Goal: Purchase product/service

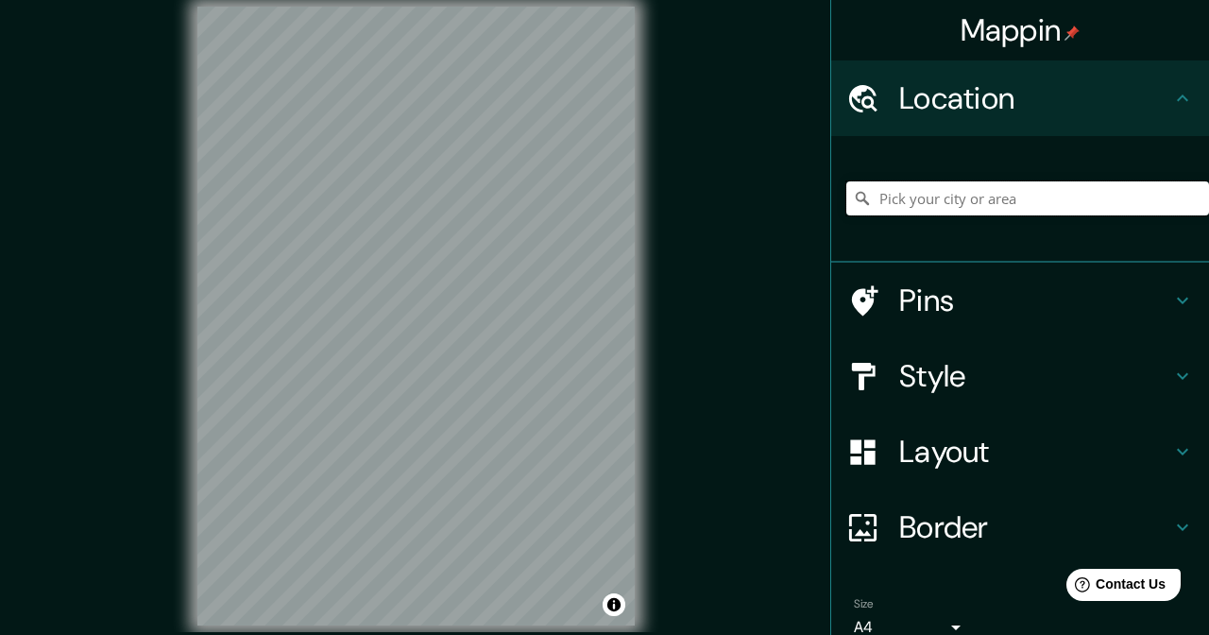
click at [940, 200] on input "Pick your city or area" at bounding box center [1027, 198] width 363 height 34
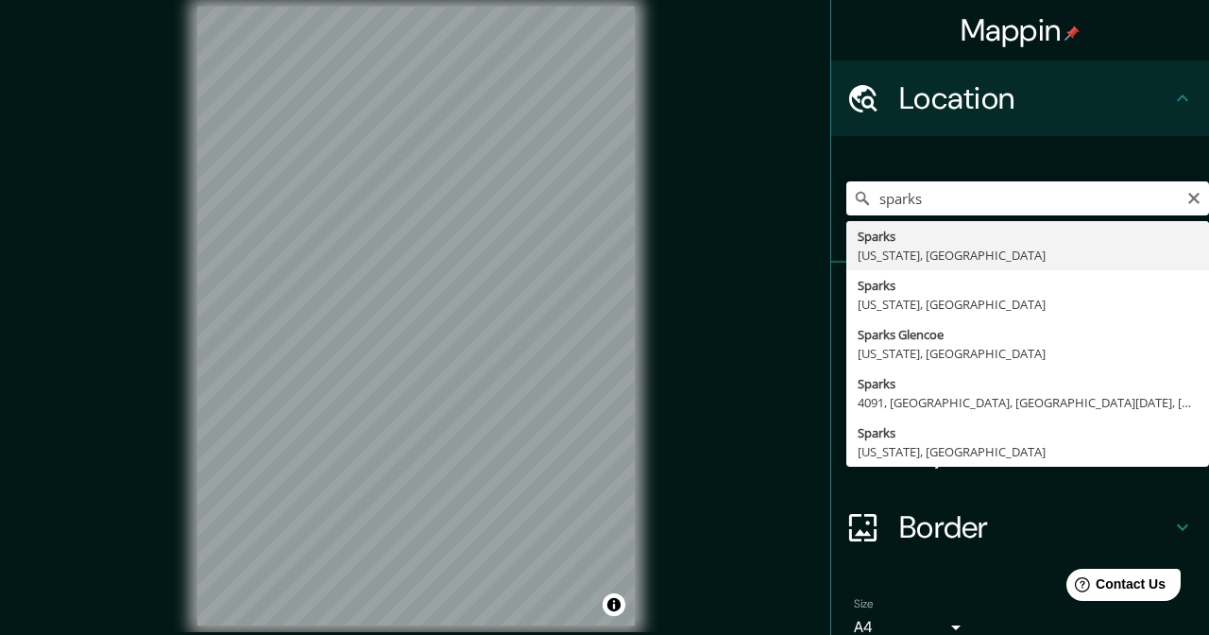
type input "[GEOGRAPHIC_DATA], [US_STATE], [GEOGRAPHIC_DATA]"
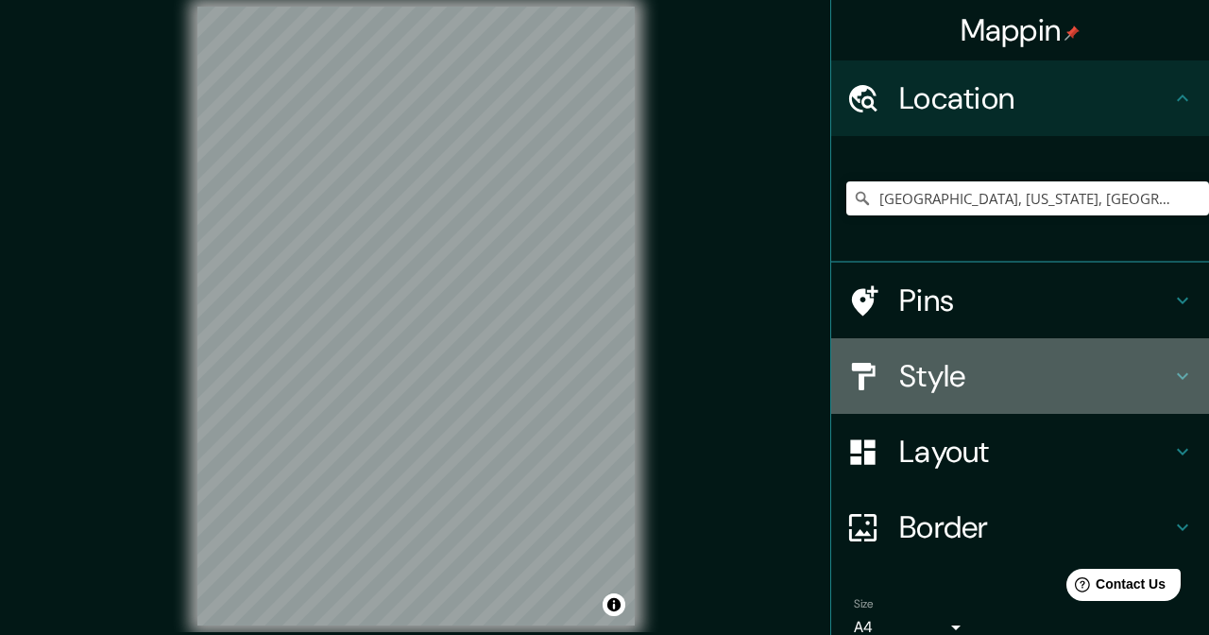
click at [1181, 387] on icon at bounding box center [1182, 376] width 23 height 23
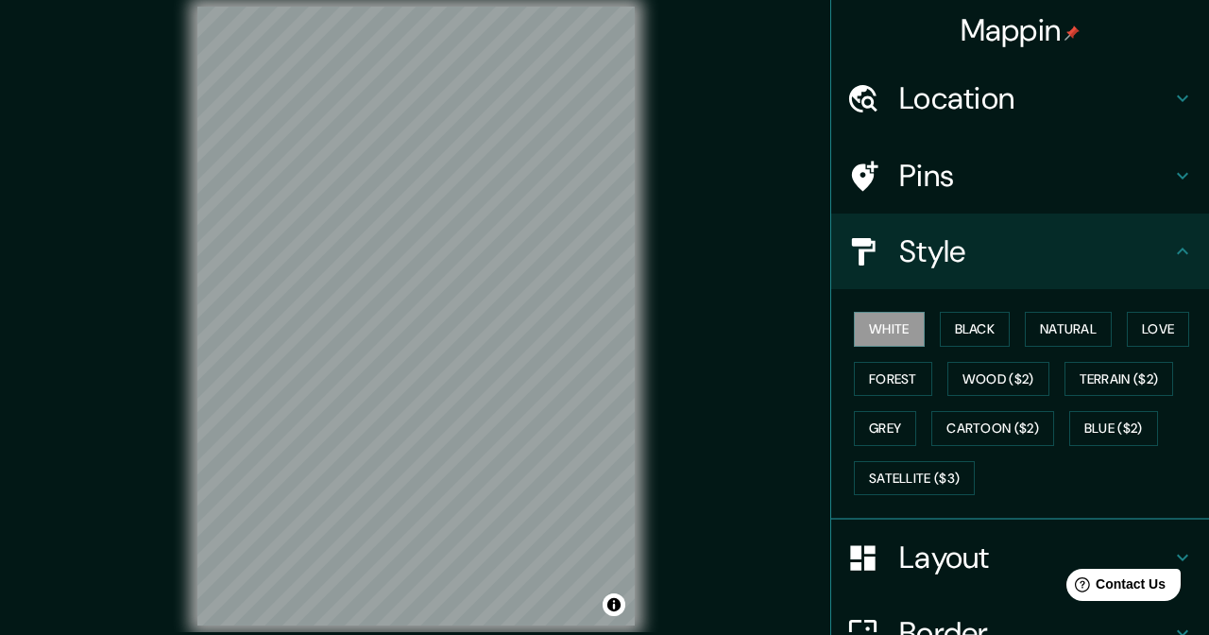
click at [956, 485] on button "Satellite ($3)" at bounding box center [914, 478] width 121 height 35
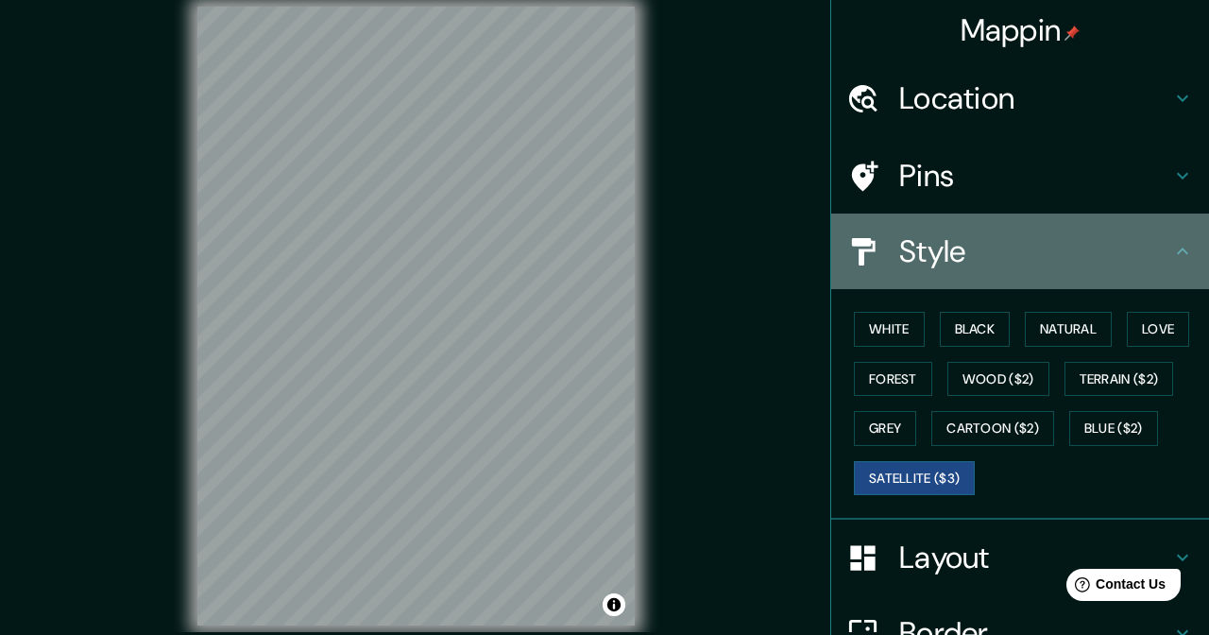
click at [1194, 260] on icon at bounding box center [1182, 251] width 23 height 23
click at [1186, 254] on icon at bounding box center [1182, 251] width 23 height 23
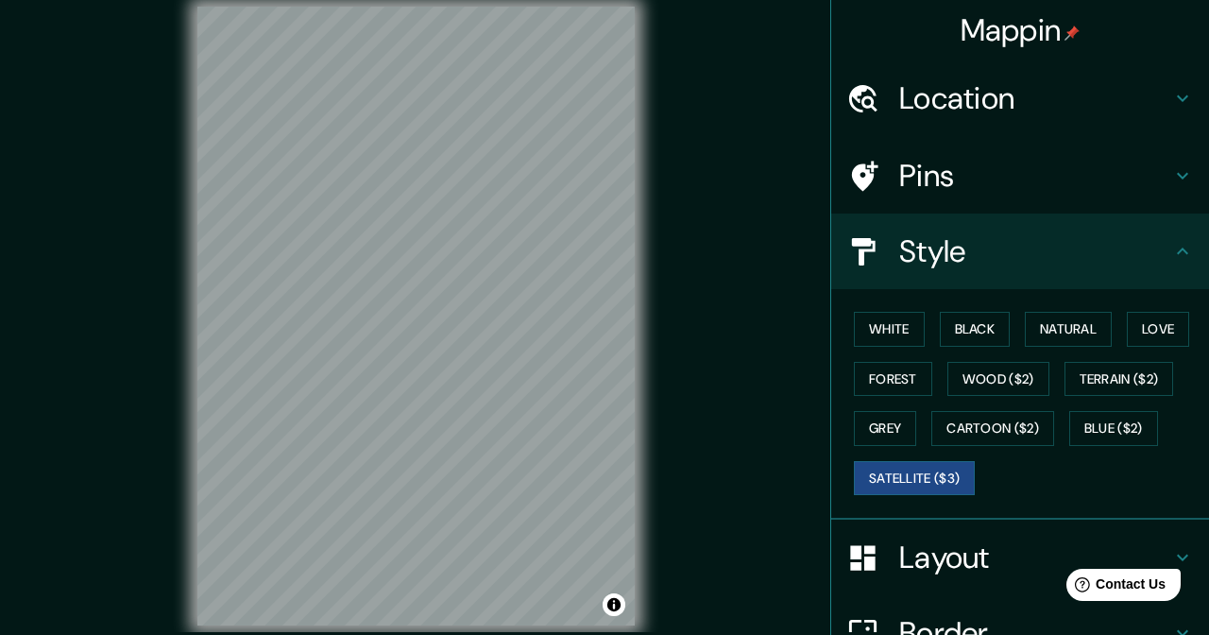
click at [1168, 569] on div "Help Contact Us" at bounding box center [1124, 585] width 114 height 32
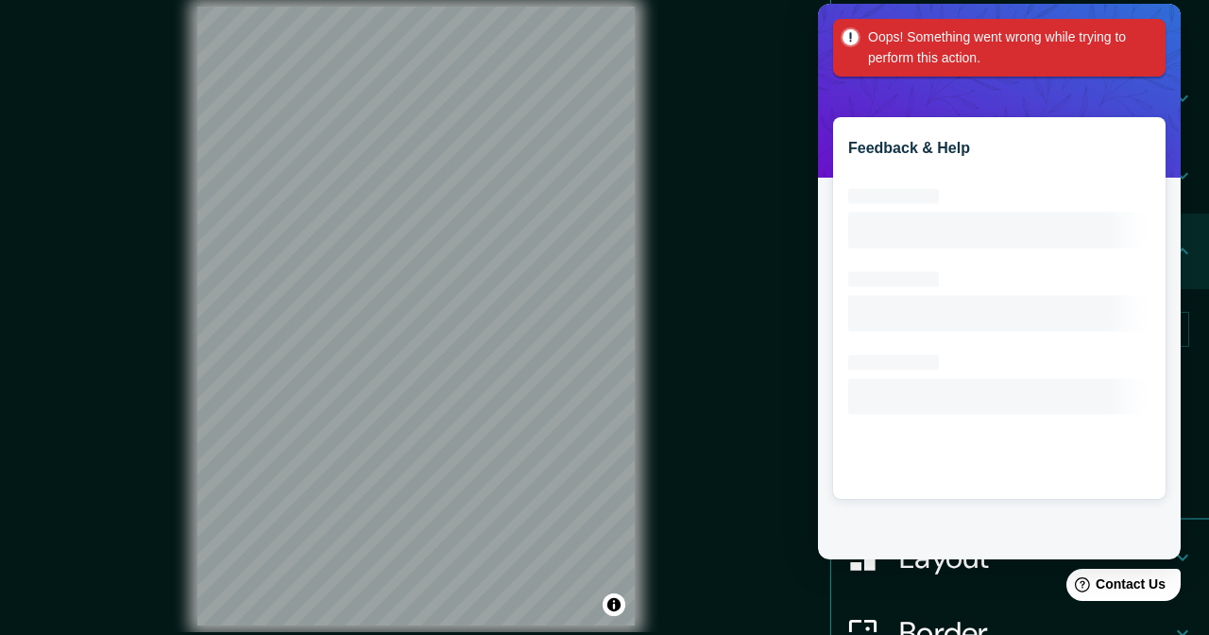
click at [1139, 46] on div "Oops! Something went wrong while trying to perform this action." at bounding box center [1003, 47] width 271 height 43
click at [1184, 87] on icon at bounding box center [1182, 98] width 23 height 23
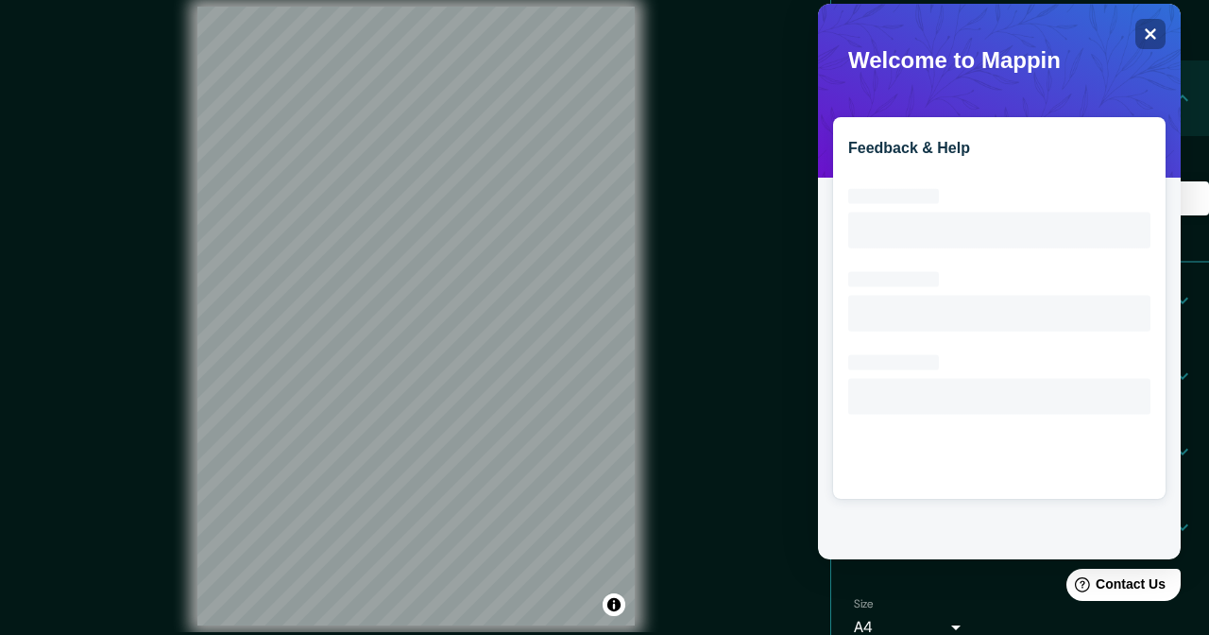
click at [1155, 38] on icon "Close" at bounding box center [1150, 33] width 10 height 10
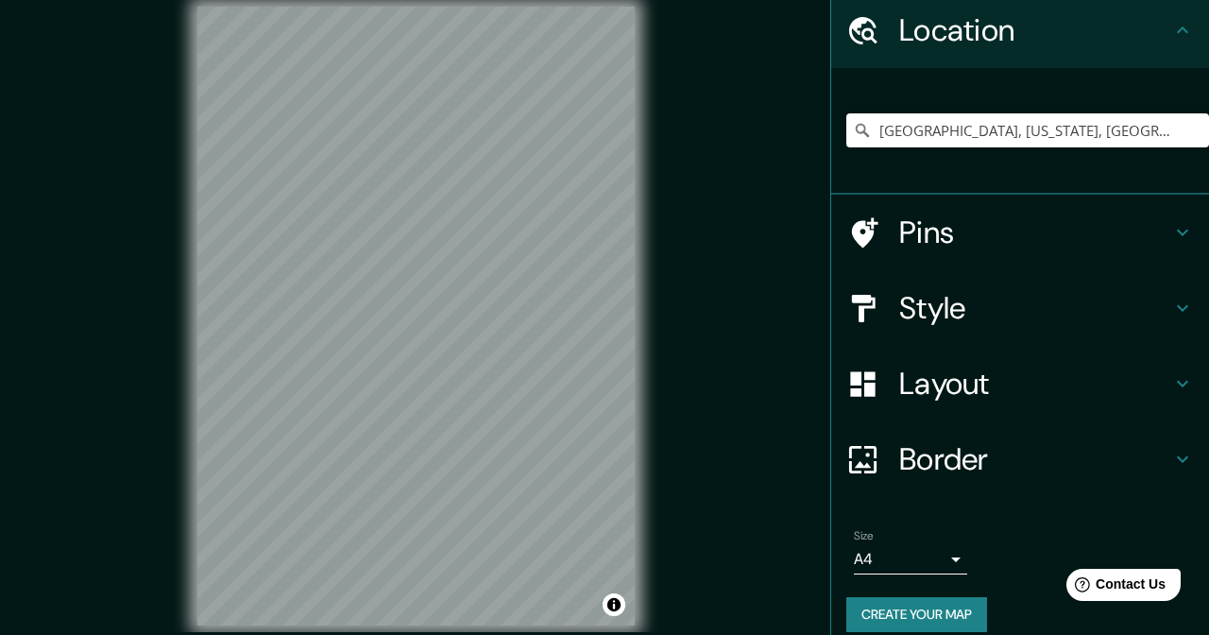
scroll to position [87, 0]
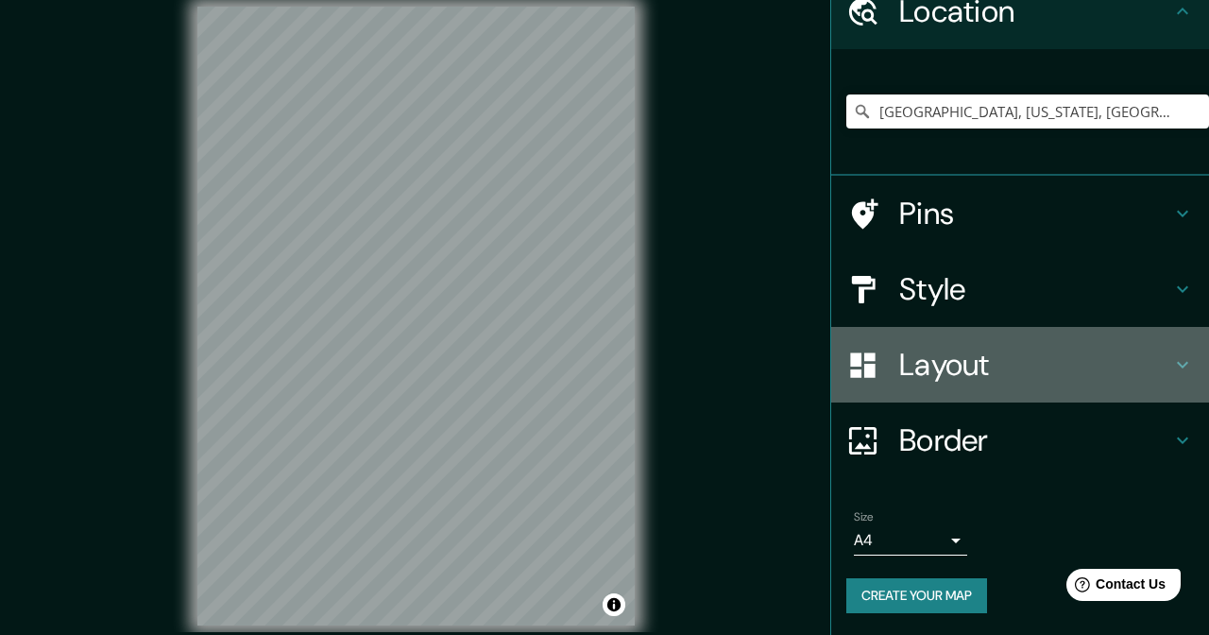
click at [1188, 367] on icon at bounding box center [1182, 365] width 11 height 7
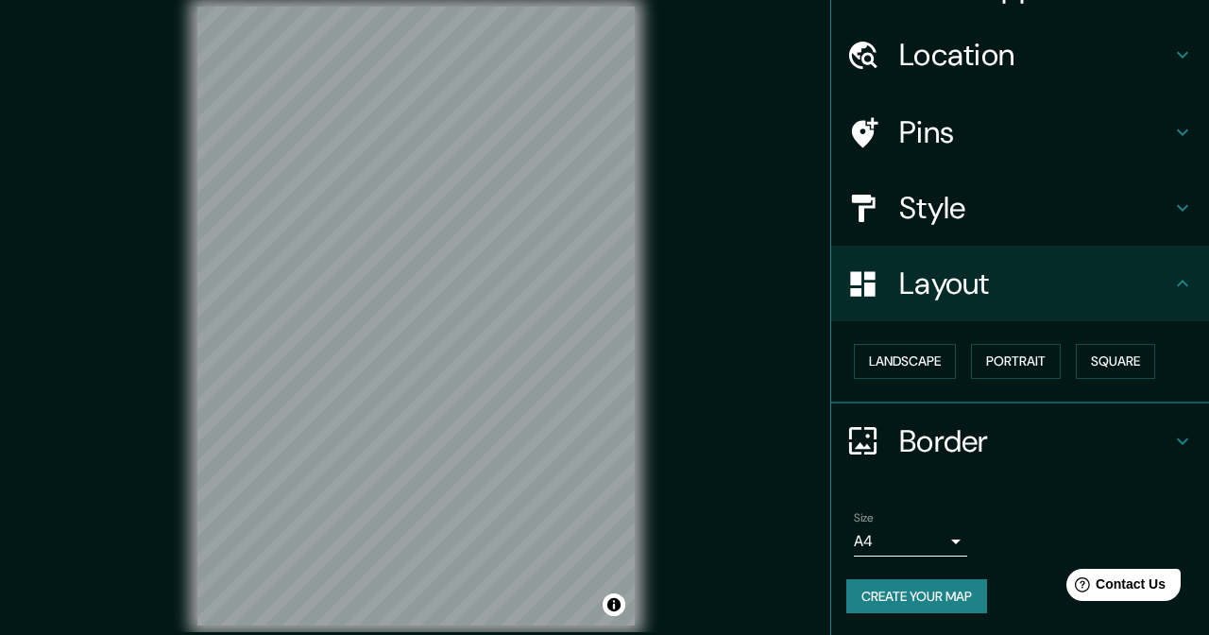
scroll to position [43, 0]
click at [919, 365] on button "Landscape" at bounding box center [905, 361] width 102 height 35
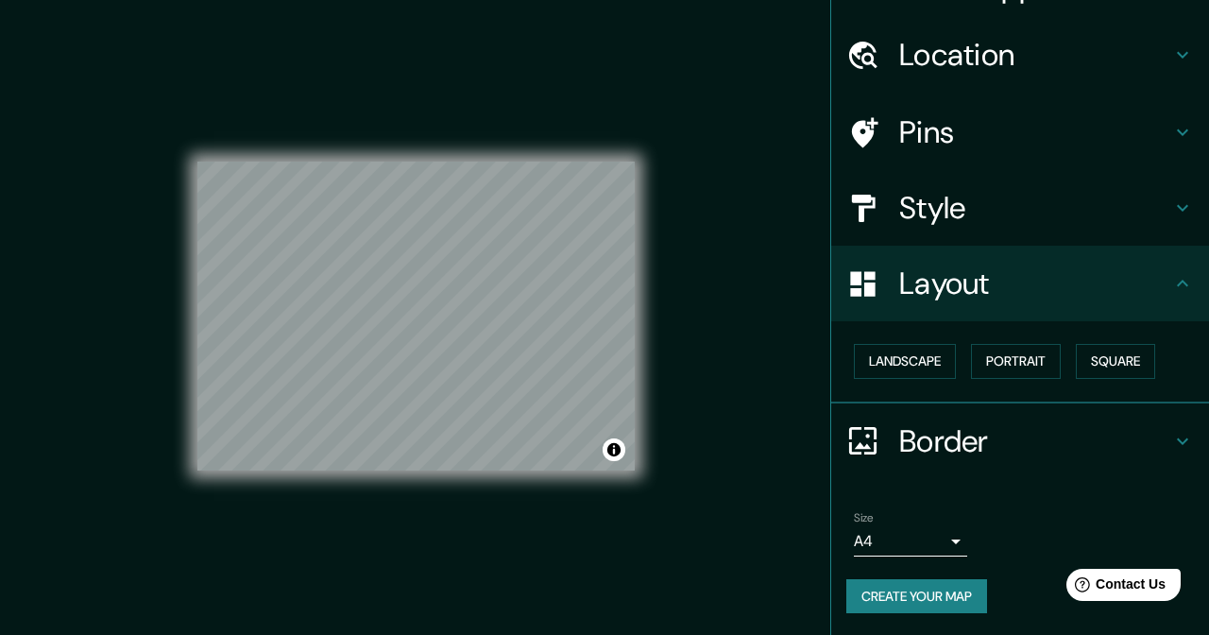
click at [1036, 368] on button "Portrait" at bounding box center [1016, 361] width 90 height 35
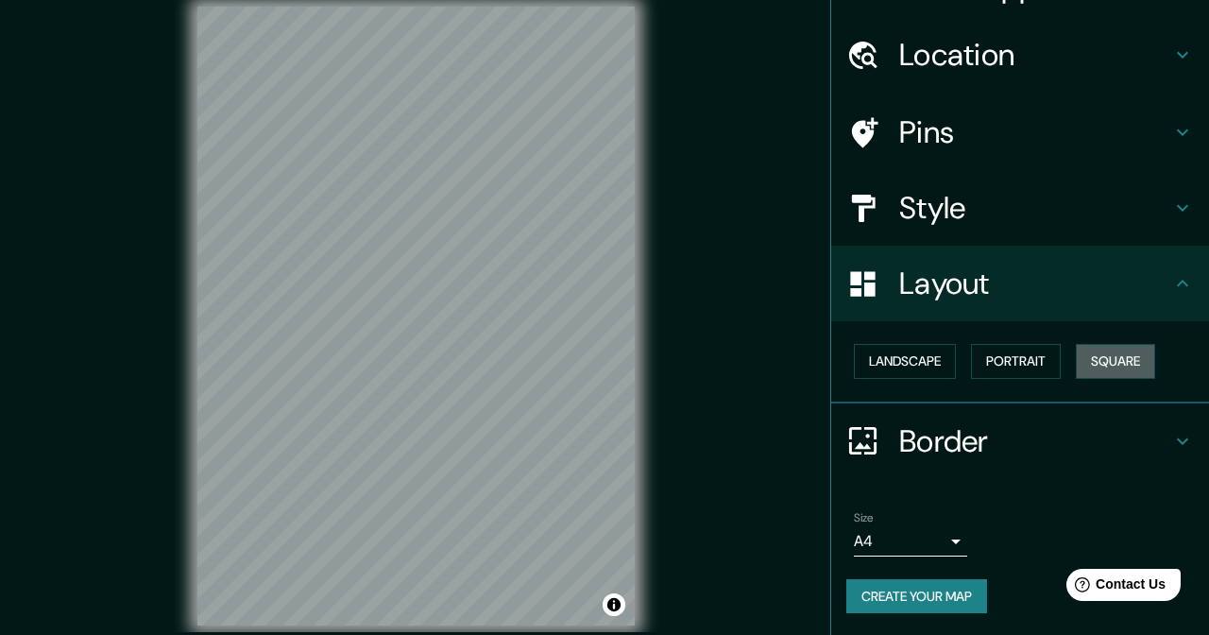
click at [1128, 369] on button "Square" at bounding box center [1115, 361] width 79 height 35
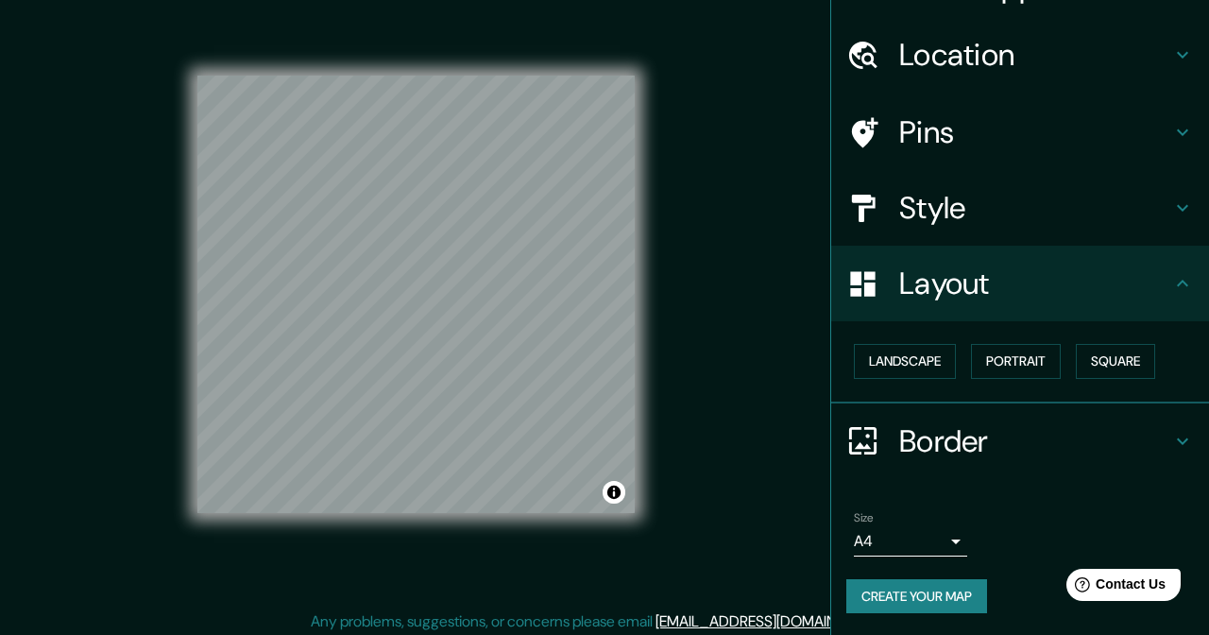
scroll to position [0, 0]
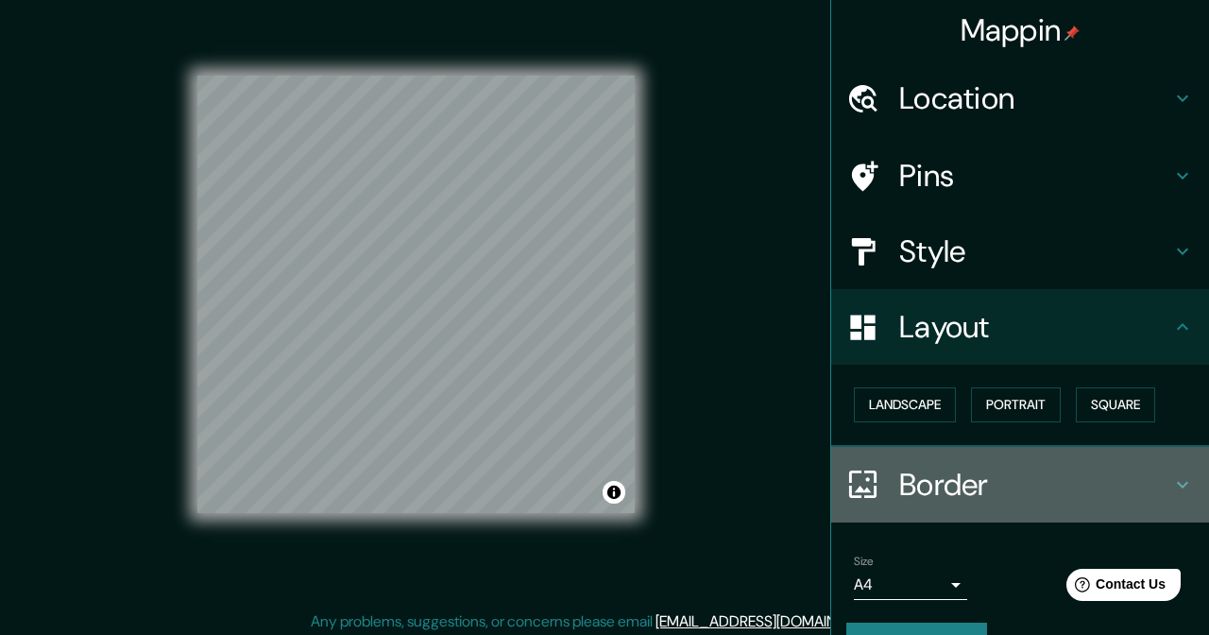
click at [1194, 484] on icon at bounding box center [1182, 484] width 23 height 23
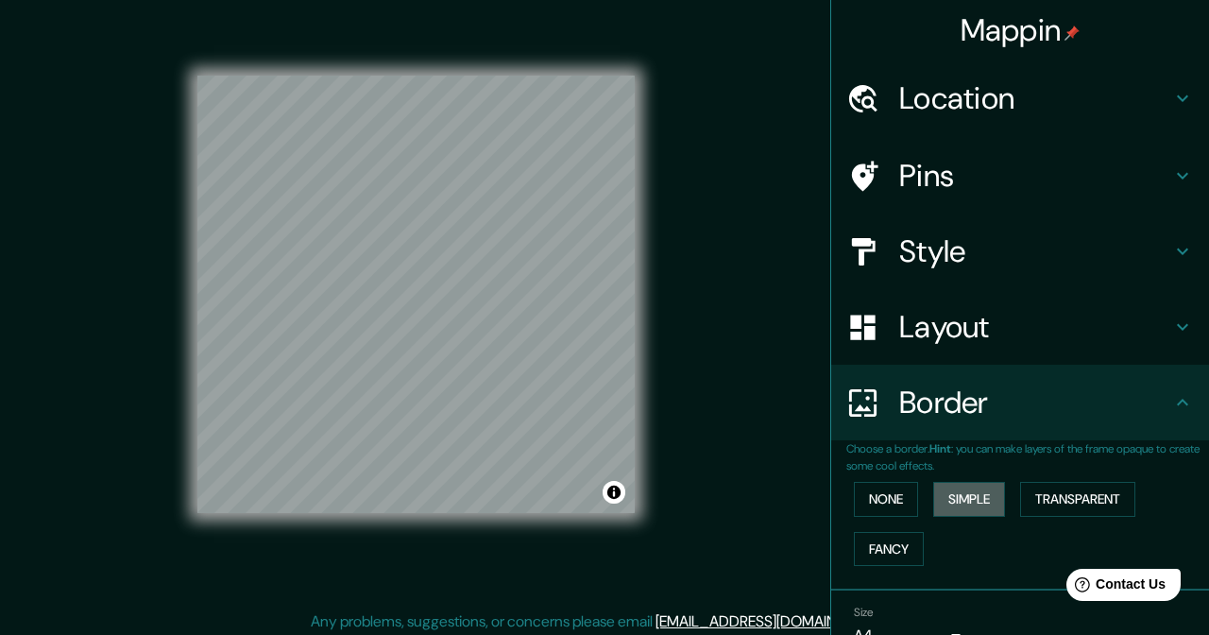
click at [986, 503] on button "Simple" at bounding box center [969, 499] width 72 height 35
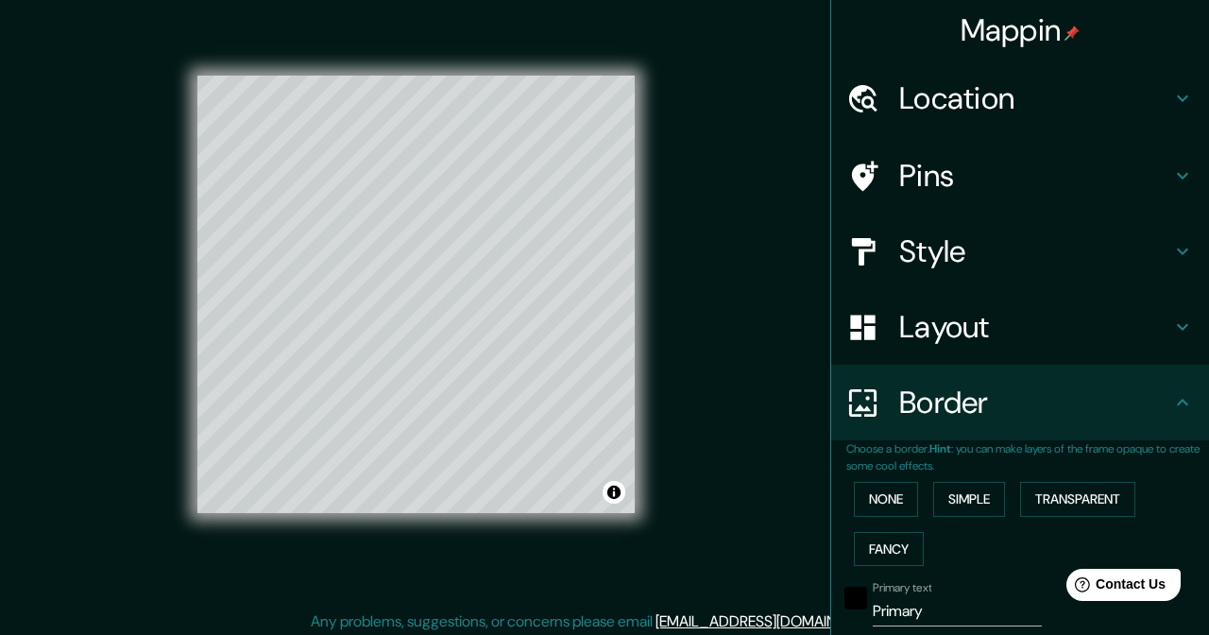
click at [1089, 507] on button "Transparent" at bounding box center [1077, 499] width 115 height 35
click at [887, 506] on button "None" at bounding box center [886, 499] width 64 height 35
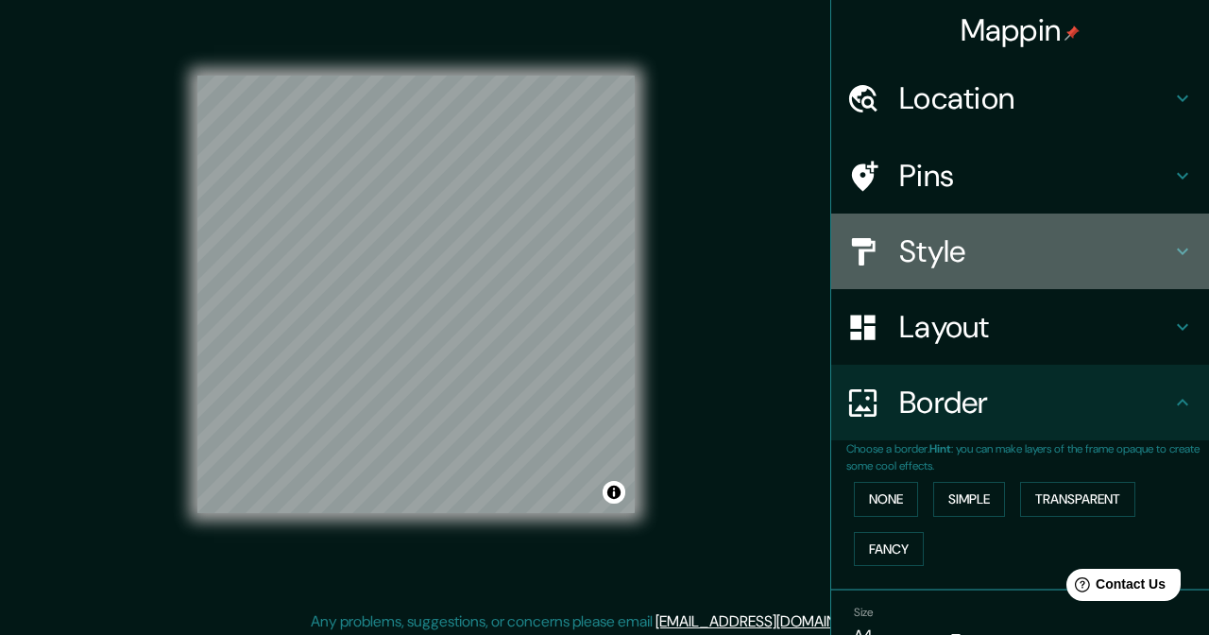
click at [1185, 255] on icon at bounding box center [1182, 251] width 11 height 7
